Goal: Task Accomplishment & Management: Use online tool/utility

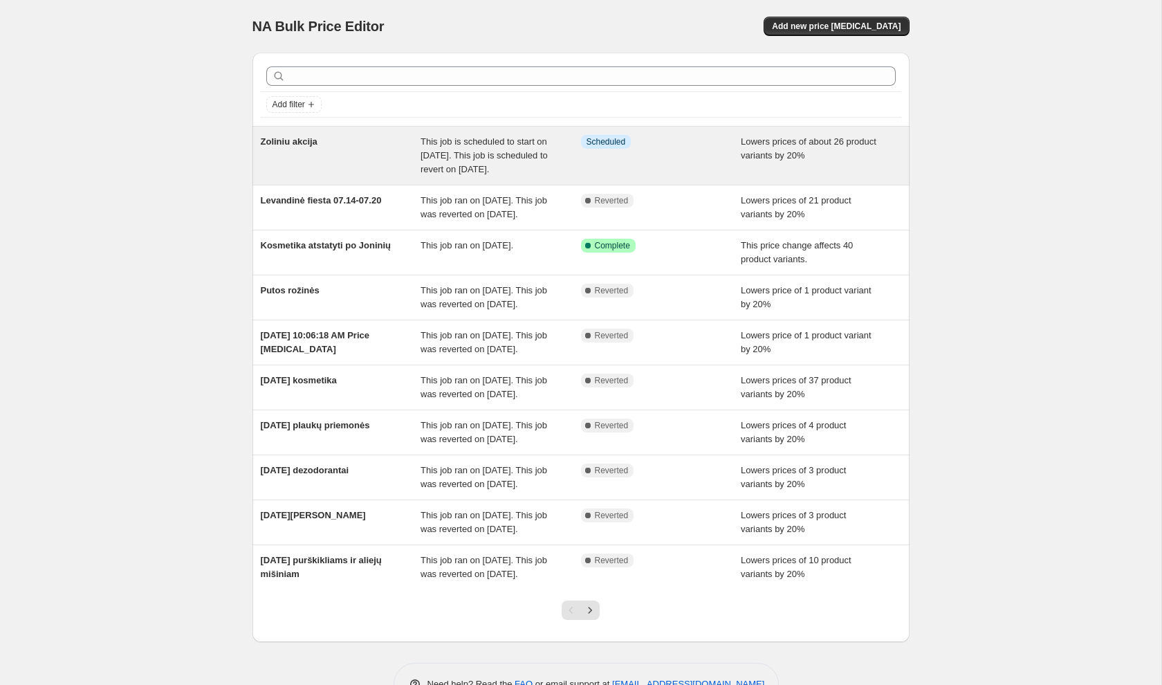
click at [431, 156] on span "This job is scheduled to start on August 14, 2025. This job is scheduled to rev…" at bounding box center [484, 155] width 127 height 38
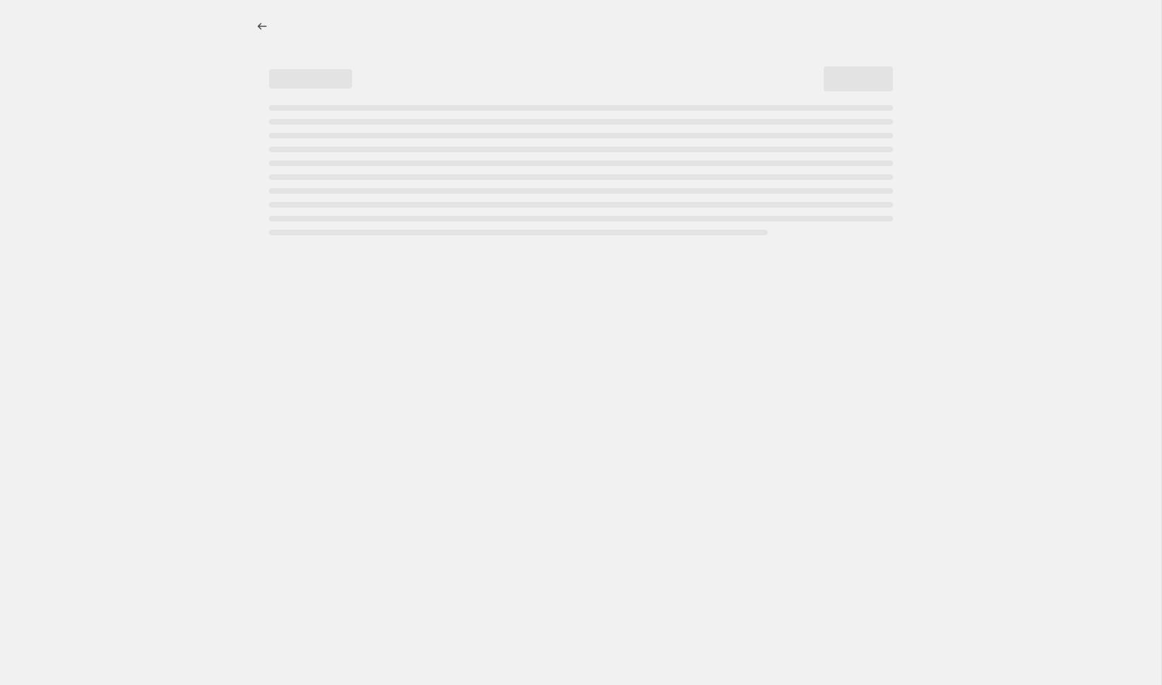
select select "percentage"
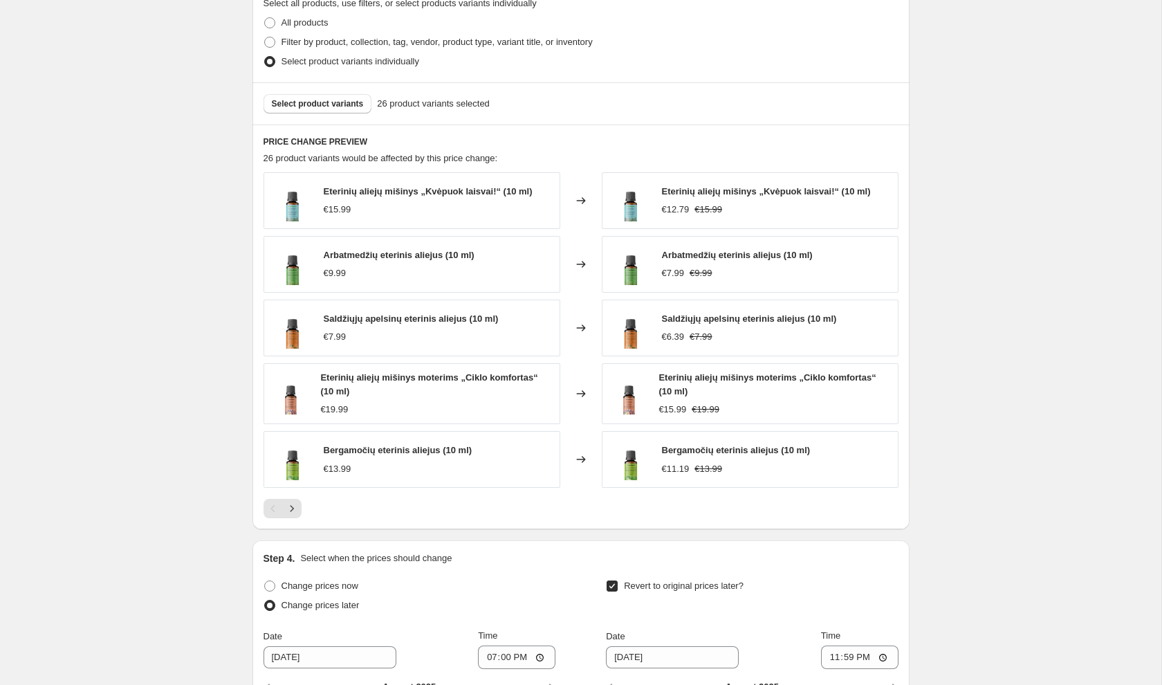
scroll to position [894, 0]
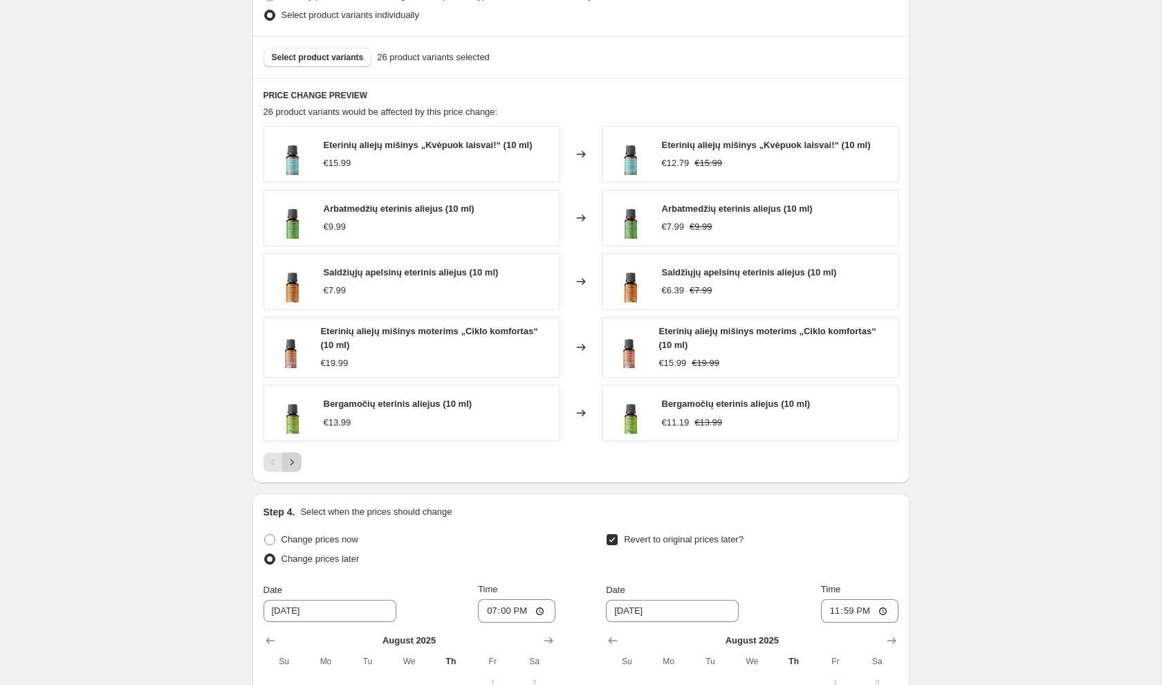
click at [297, 463] on icon "Next" at bounding box center [292, 462] width 14 height 14
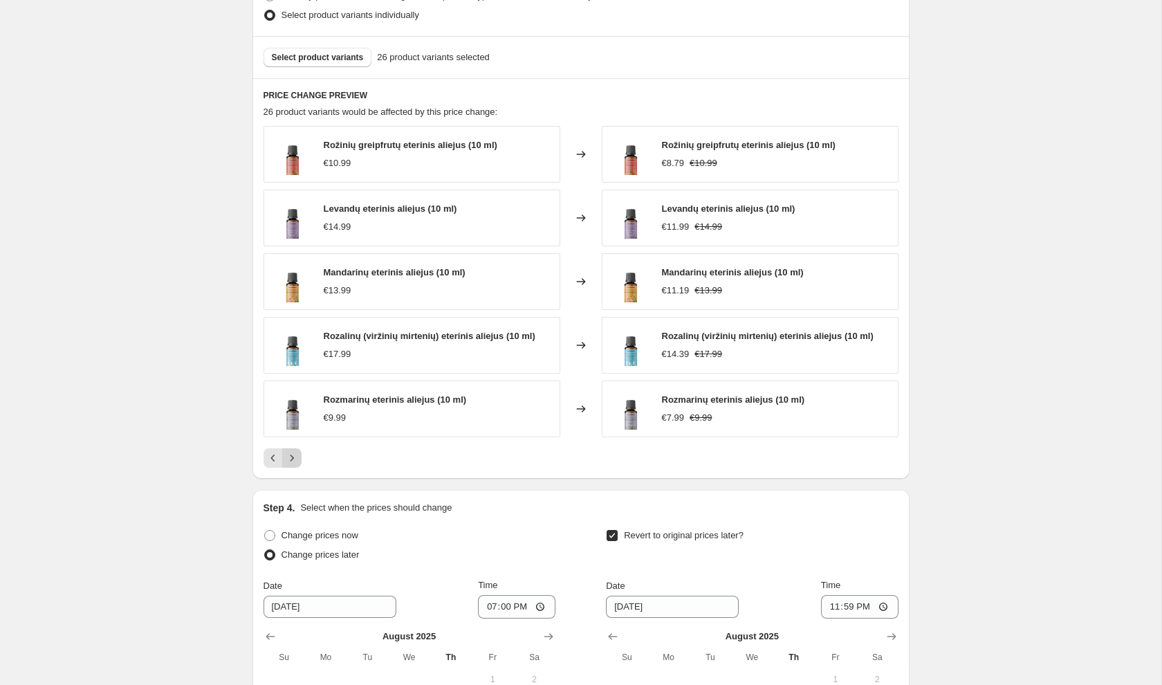
click at [297, 463] on div "PRICE CHANGE PREVIEW 26 product variants would be affected by this price change…" at bounding box center [580, 278] width 657 height 400
click at [297, 454] on icon "Next" at bounding box center [292, 458] width 14 height 14
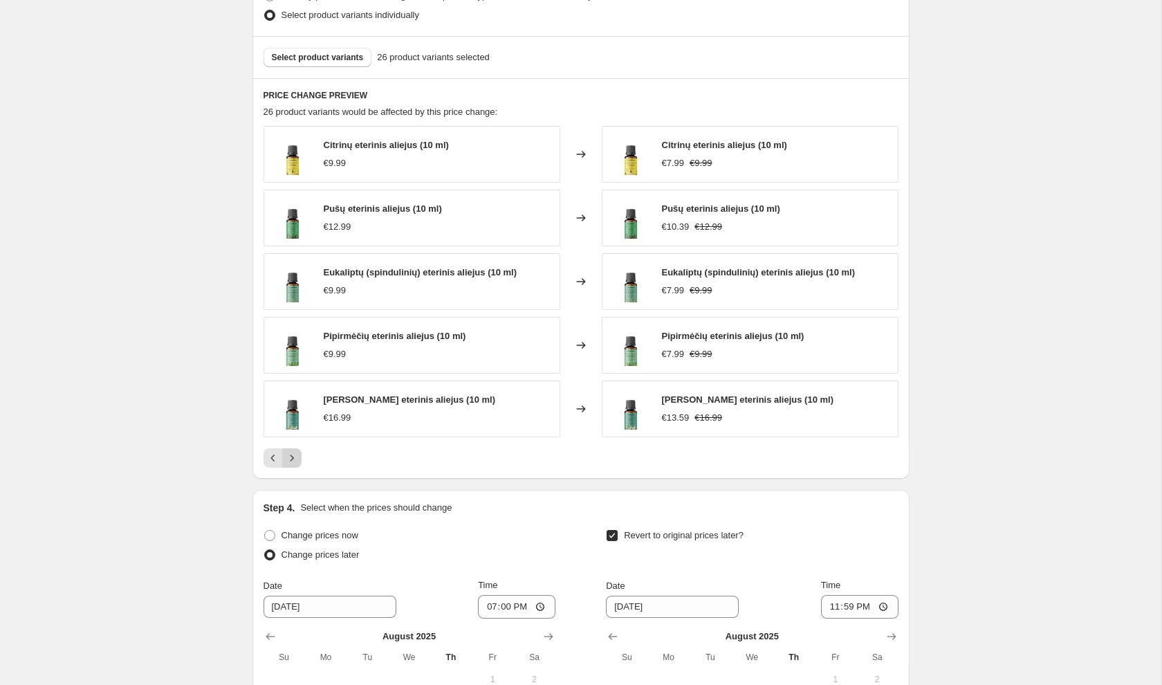
click at [297, 454] on icon "Next" at bounding box center [292, 458] width 14 height 14
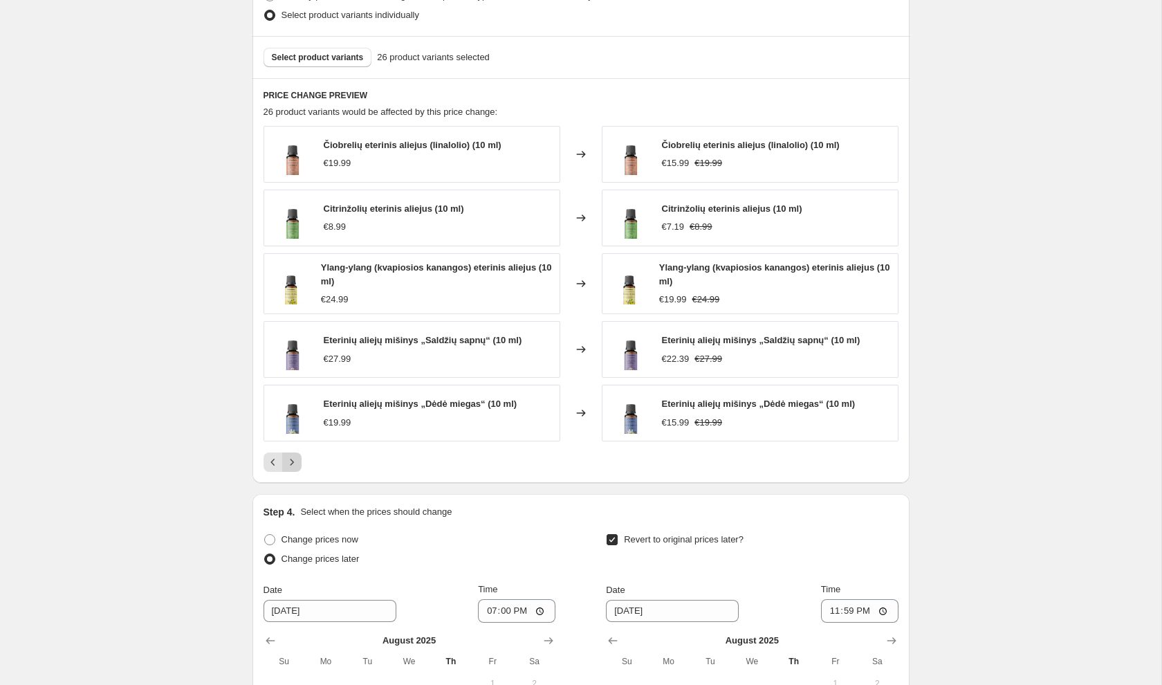
click at [297, 455] on icon "Next" at bounding box center [292, 462] width 14 height 14
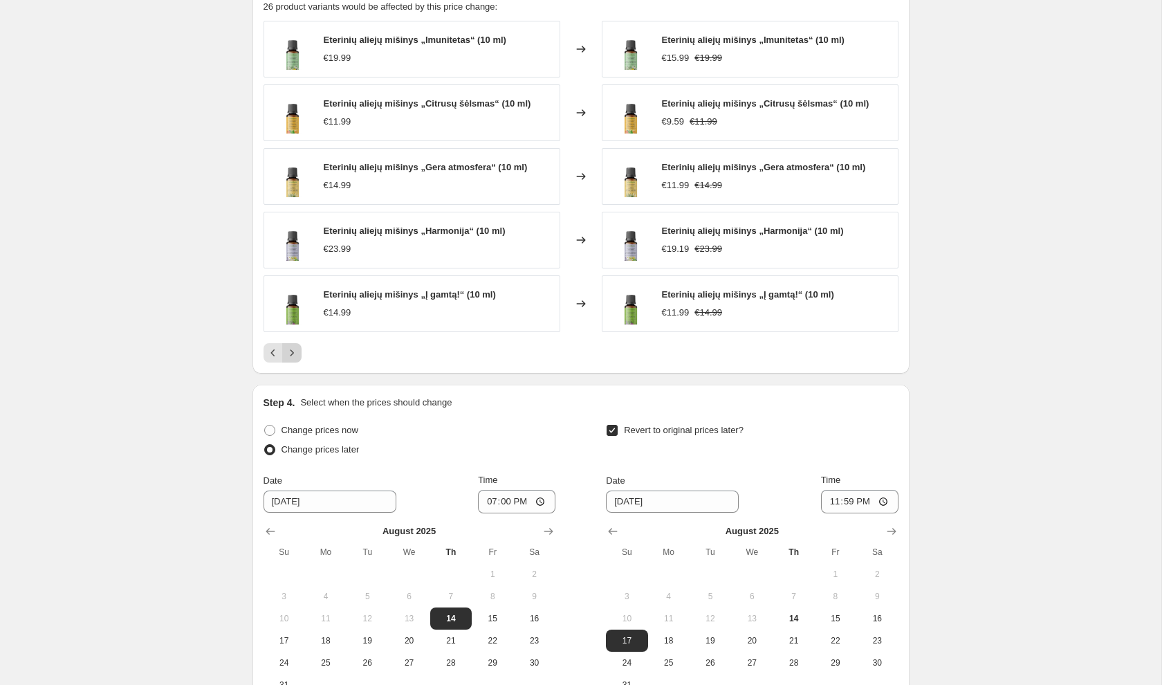
scroll to position [999, 0]
click at [298, 350] on icon "Next" at bounding box center [292, 352] width 14 height 14
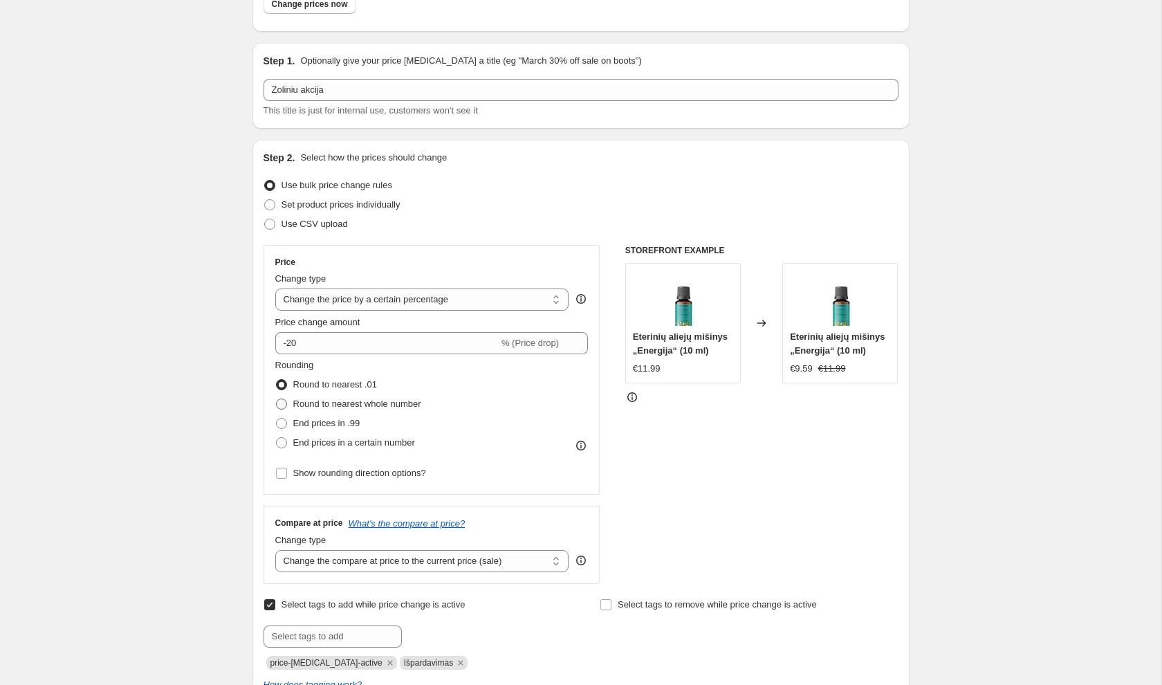
scroll to position [0, 0]
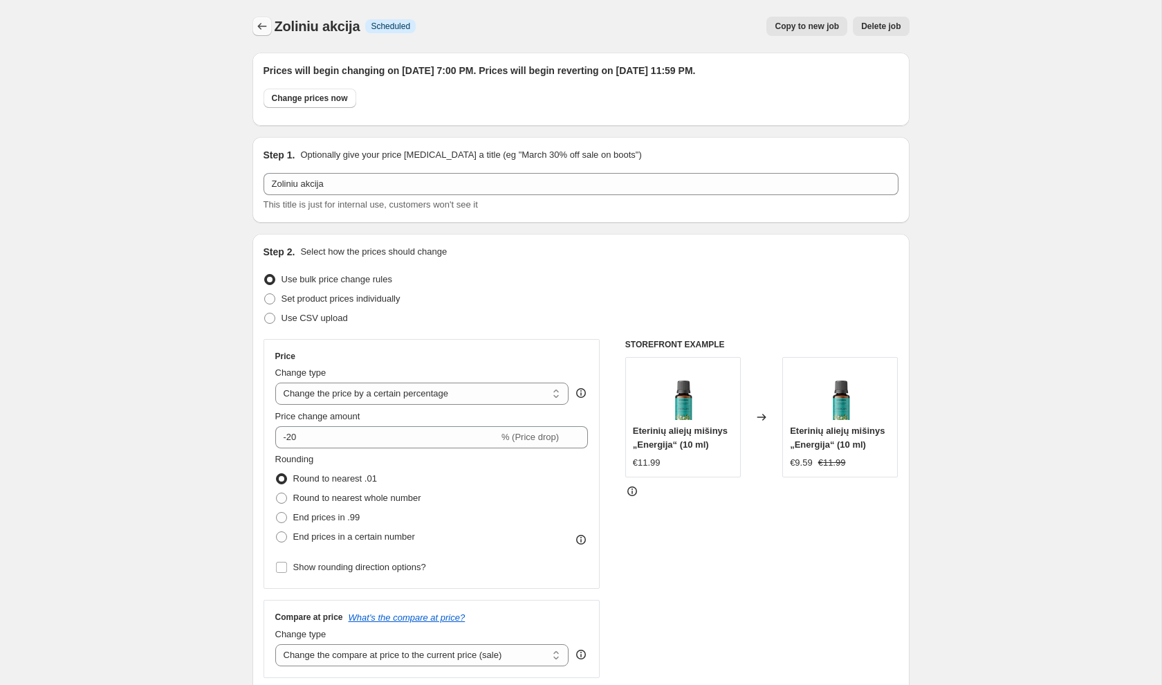
click at [264, 26] on icon "Price change jobs" at bounding box center [262, 26] width 14 height 14
